Goal: Browse casually

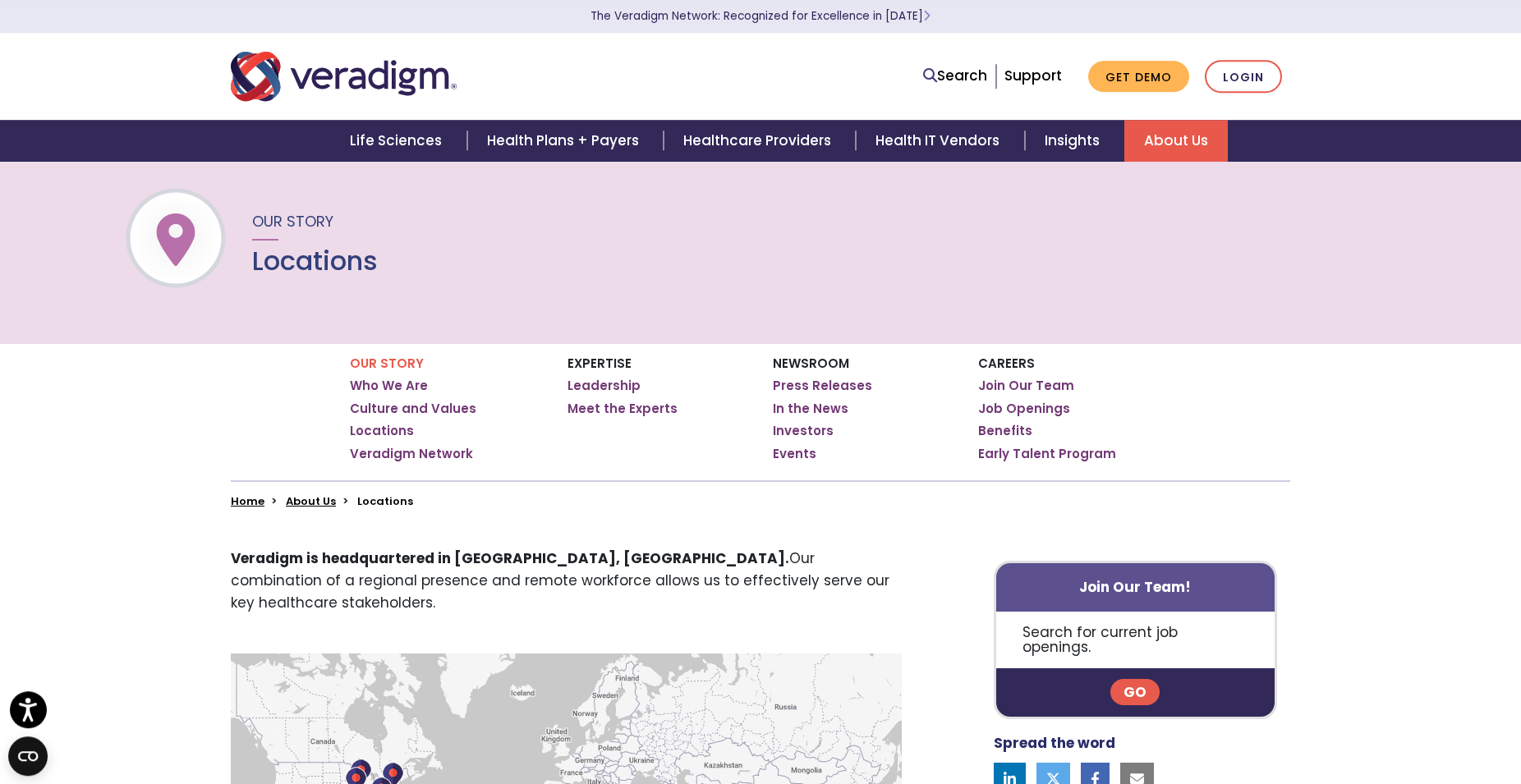
scroll to position [594, 0]
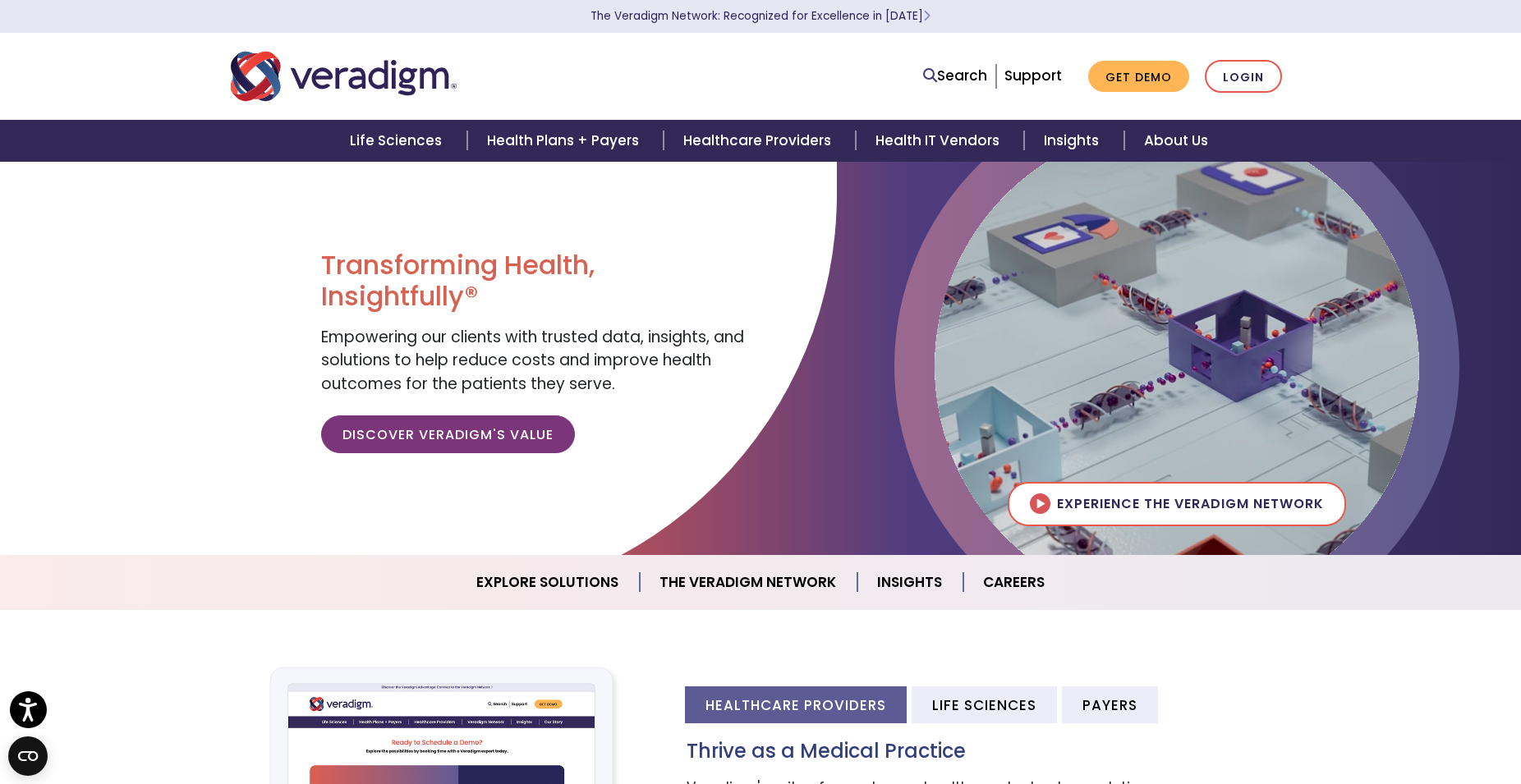
click at [146, 703] on div "Healthcare Providers Life Sciences Payers Thrive as a Medical Practice Veradigm…" at bounding box center [760, 789] width 1521 height 284
click at [129, 298] on div at bounding box center [418, 382] width 836 height 443
drag, startPoint x: 58, startPoint y: 292, endPoint x: 100, endPoint y: 276, distance: 44.9
click at [86, 279] on div at bounding box center [418, 382] width 836 height 443
click at [51, 204] on div at bounding box center [418, 382] width 836 height 443
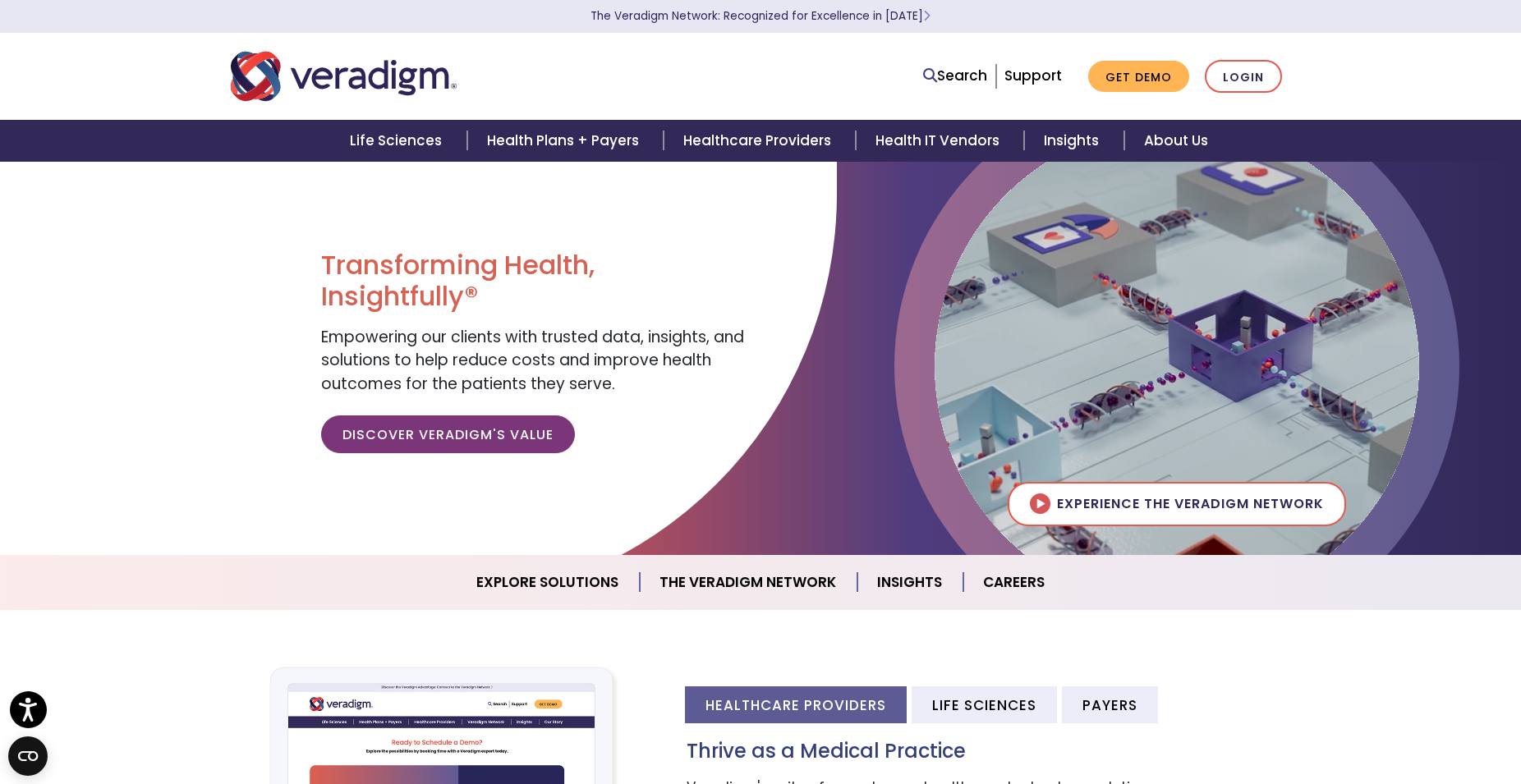
click at [85, 257] on div at bounding box center [418, 382] width 836 height 443
click at [23, 206] on div at bounding box center [418, 382] width 836 height 443
click at [311, 217] on div "Transforming Health, Insightfully® Empowering our clients with trusted data, in…" at bounding box center [534, 357] width 452 height 394
click at [1496, 509] on div at bounding box center [760, 357] width 1521 height 394
